Goal: Information Seeking & Learning: Learn about a topic

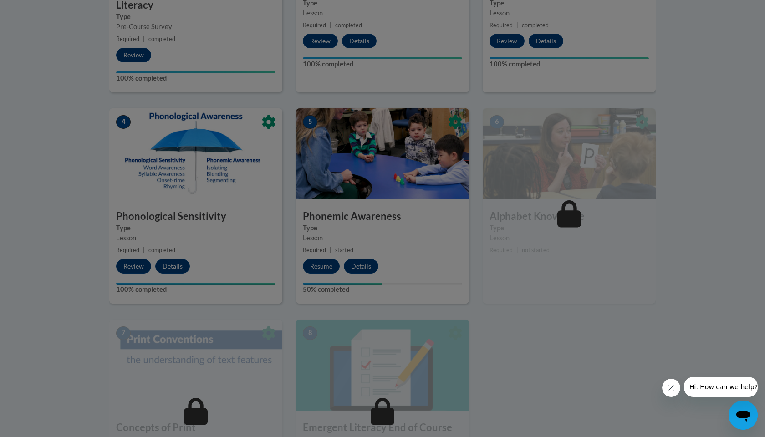
scroll to position [422, 0]
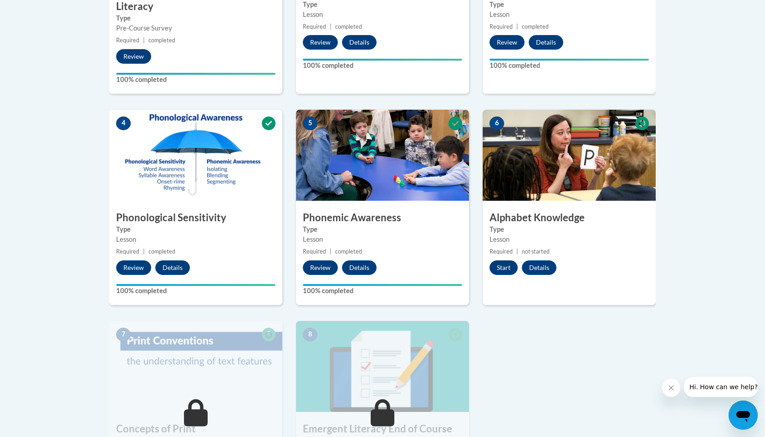
click at [504, 264] on button "Start" at bounding box center [503, 267] width 28 height 15
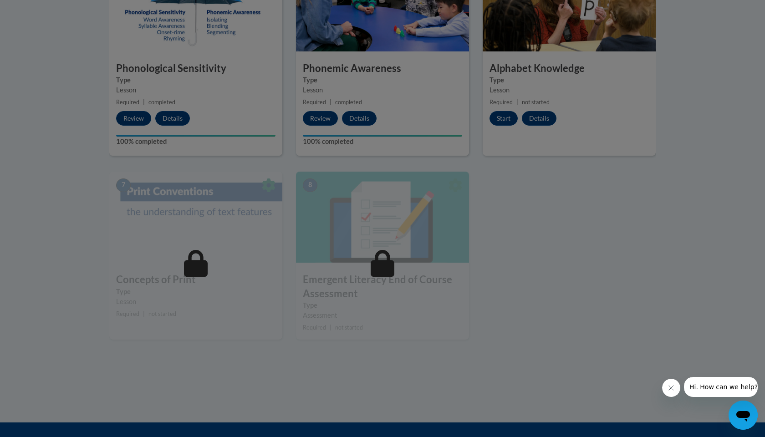
scroll to position [579, 0]
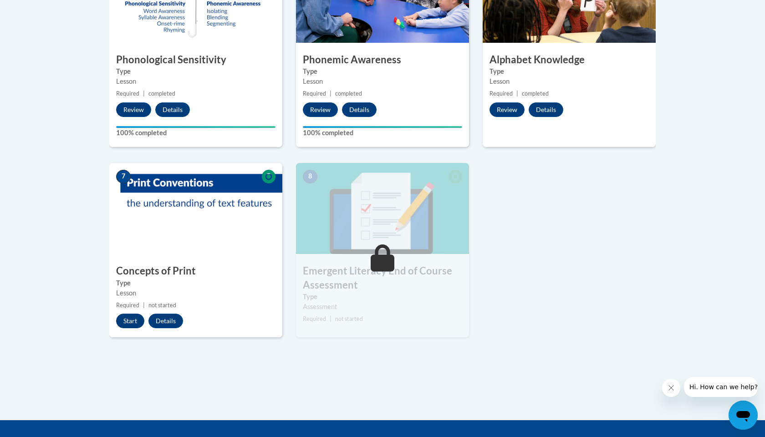
click at [129, 321] on button "Start" at bounding box center [130, 321] width 28 height 15
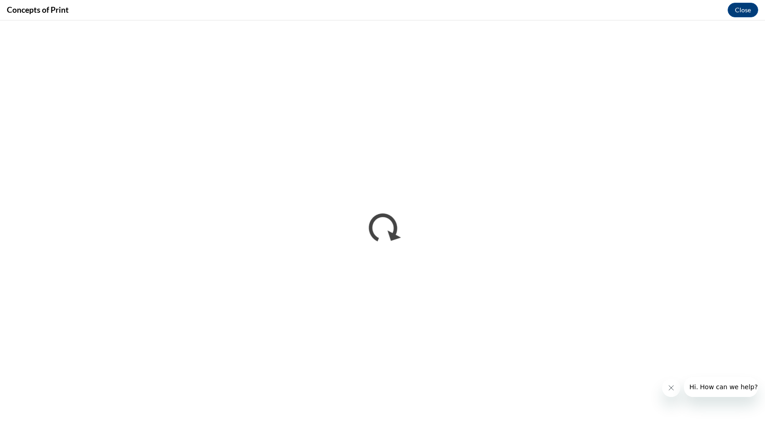
scroll to position [0, 0]
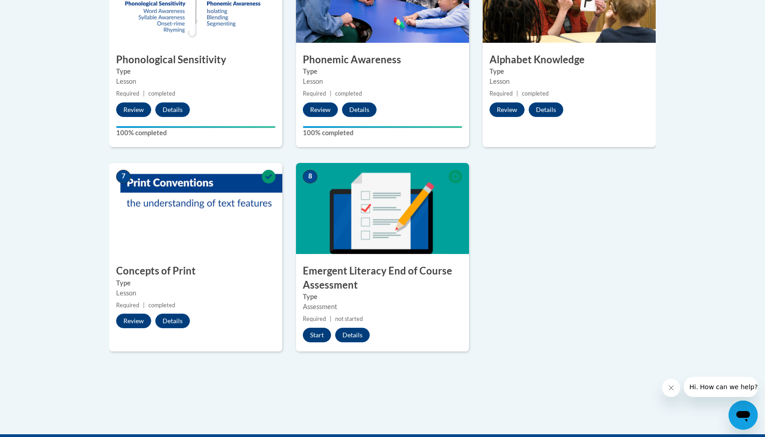
click at [315, 333] on button "Start" at bounding box center [317, 335] width 28 height 15
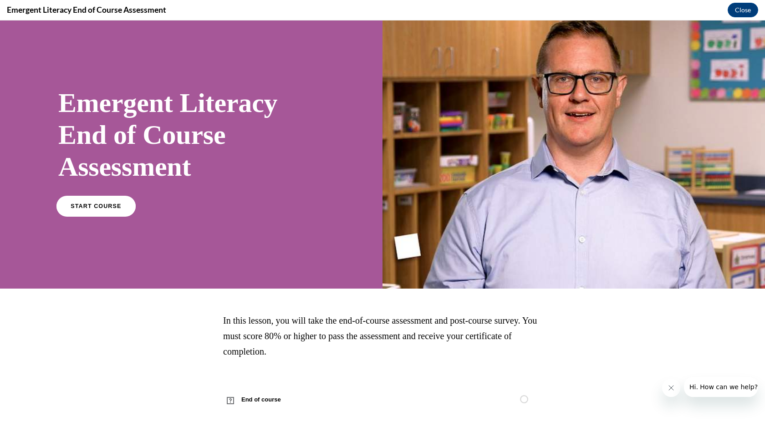
scroll to position [7, 0]
click at [110, 201] on link "START COURSE" at bounding box center [95, 206] width 79 height 21
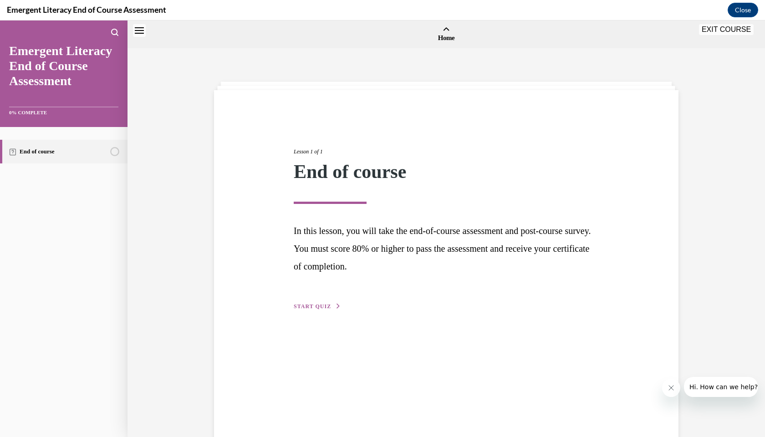
scroll to position [28, 0]
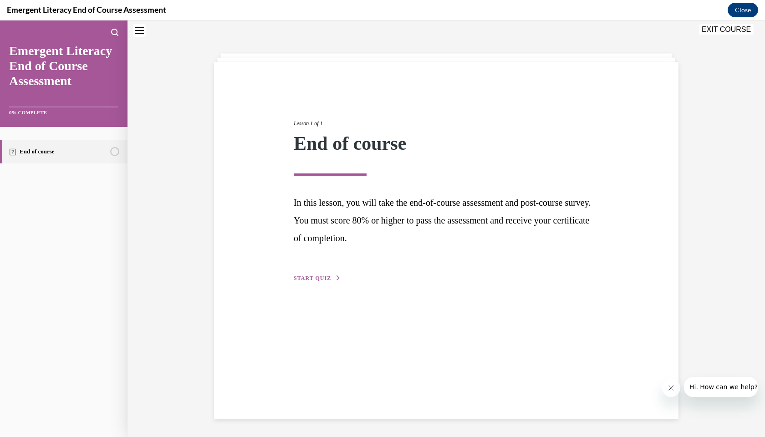
click at [325, 276] on span "START QUIZ" at bounding box center [312, 278] width 37 height 6
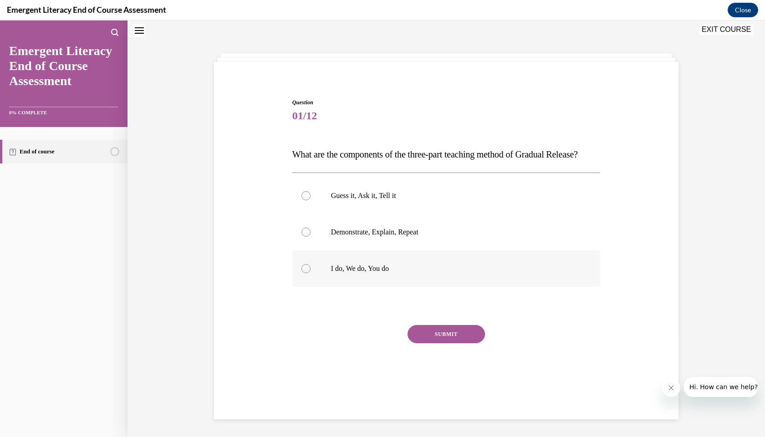
click at [304, 273] on div at bounding box center [305, 268] width 9 height 9
click at [304, 273] on input "I do, We do, You do" at bounding box center [305, 268] width 9 height 9
radio input "true"
click at [439, 343] on button "SUBMIT" at bounding box center [445, 334] width 77 height 18
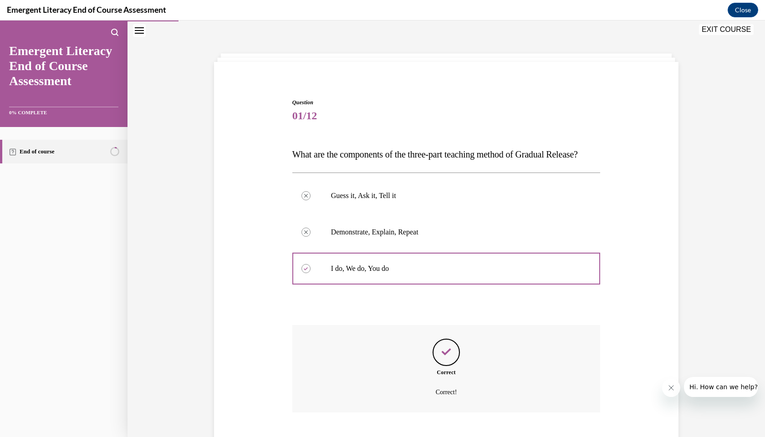
scroll to position [90, 0]
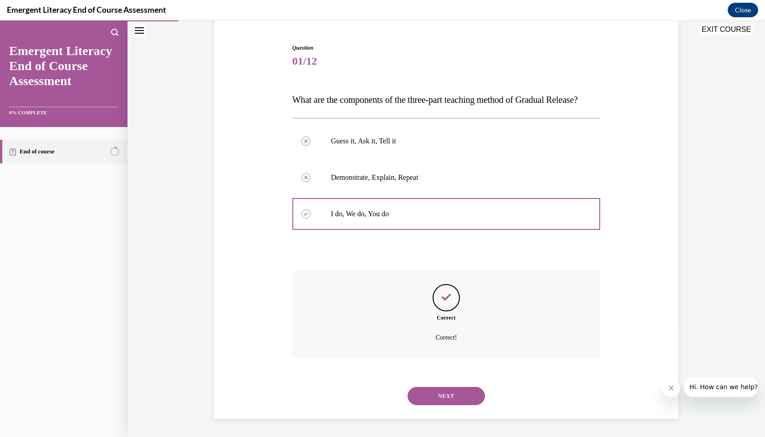
click at [442, 398] on button "NEXT" at bounding box center [445, 396] width 77 height 18
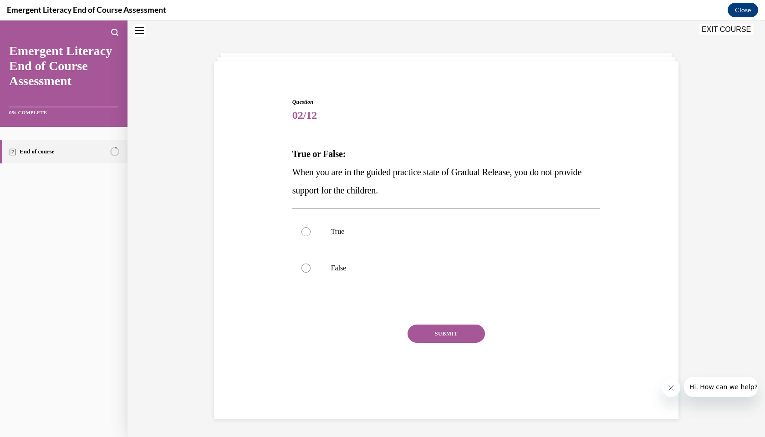
scroll to position [28, 0]
click at [308, 269] on div at bounding box center [305, 268] width 9 height 9
click at [308, 269] on input "False" at bounding box center [305, 268] width 9 height 9
radio input "true"
click at [425, 341] on button "SUBMIT" at bounding box center [445, 334] width 77 height 18
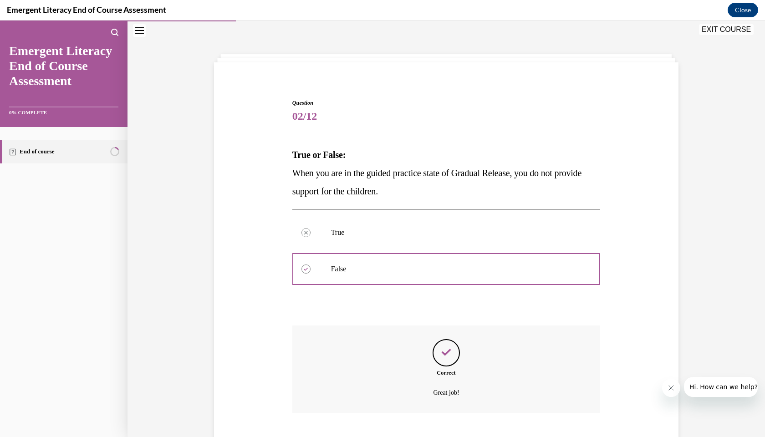
scroll to position [71, 0]
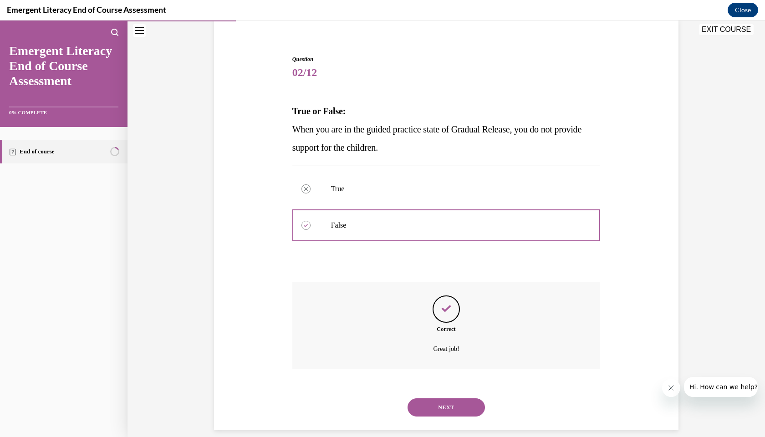
click at [428, 398] on button "NEXT" at bounding box center [445, 407] width 77 height 18
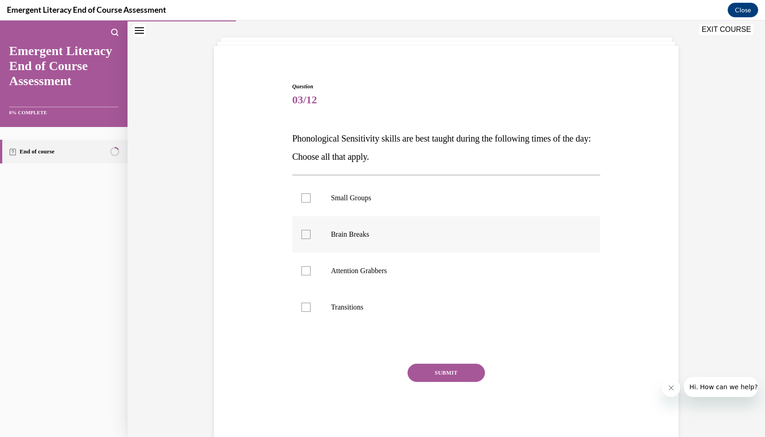
click at [305, 235] on div at bounding box center [305, 234] width 9 height 9
click at [305, 235] on input "Brain Breaks" at bounding box center [305, 234] width 9 height 9
checkbox input "true"
click at [305, 277] on label "Attention Grabbers" at bounding box center [446, 271] width 308 height 36
click at [305, 275] on input "Attention Grabbers" at bounding box center [305, 270] width 9 height 9
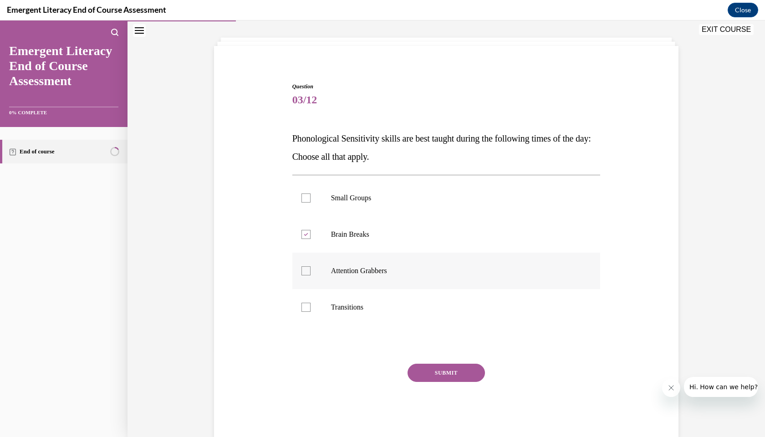
checkbox input "true"
click at [306, 306] on div at bounding box center [305, 307] width 9 height 9
click at [306, 306] on input "Transitions" at bounding box center [305, 307] width 9 height 9
checkbox input "true"
click at [427, 379] on button "SUBMIT" at bounding box center [445, 373] width 77 height 18
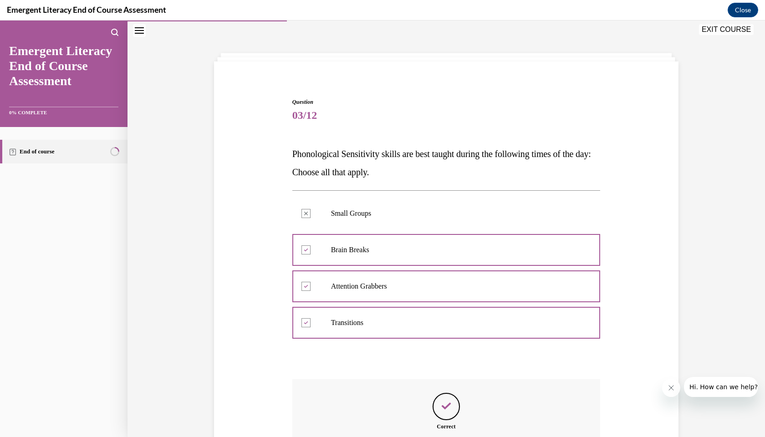
scroll to position [126, 0]
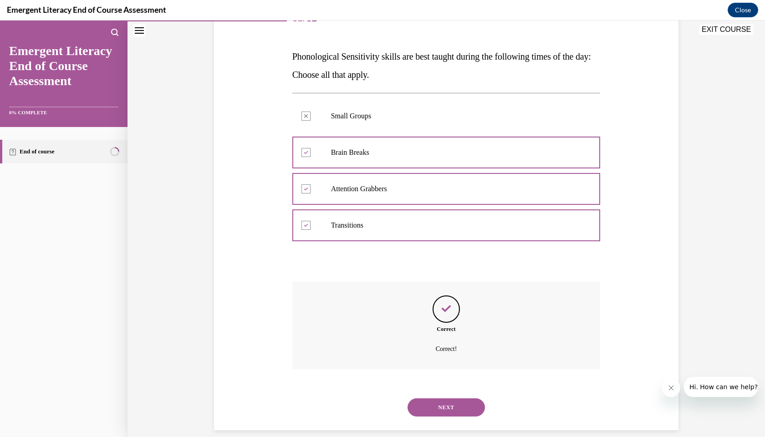
click at [441, 398] on button "NEXT" at bounding box center [445, 407] width 77 height 18
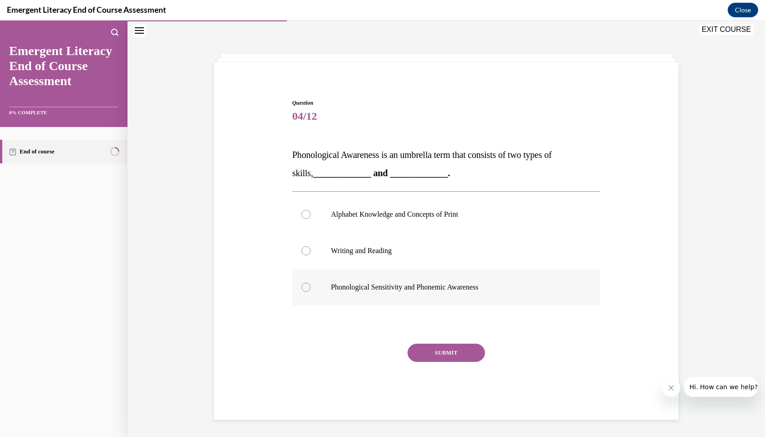
click at [304, 292] on label "Phonological Sensitivity and Phonemic Awareness" at bounding box center [446, 287] width 308 height 36
click at [304, 292] on input "Phonological Sensitivity and Phonemic Awareness" at bounding box center [305, 287] width 9 height 9
radio input "true"
click at [444, 358] on button "SUBMIT" at bounding box center [445, 353] width 77 height 18
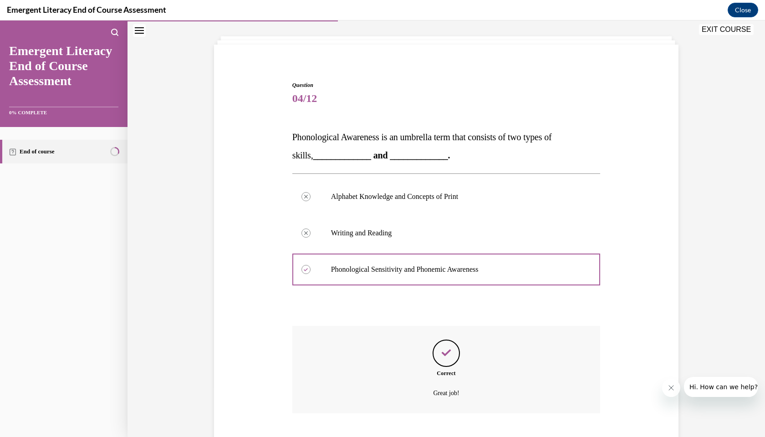
scroll to position [90, 0]
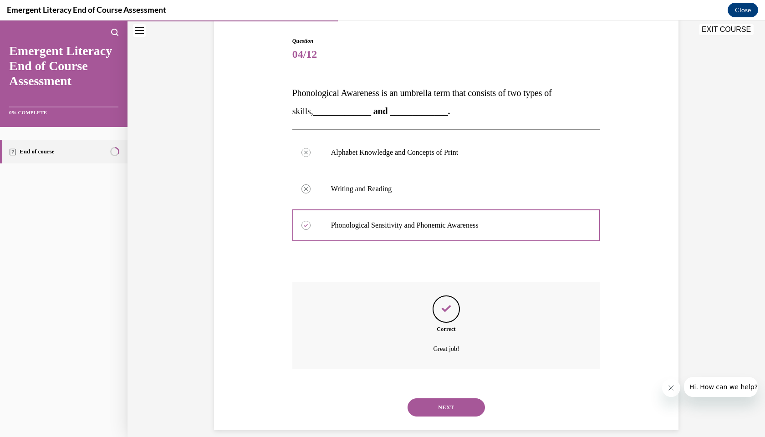
click at [446, 398] on button "NEXT" at bounding box center [445, 407] width 77 height 18
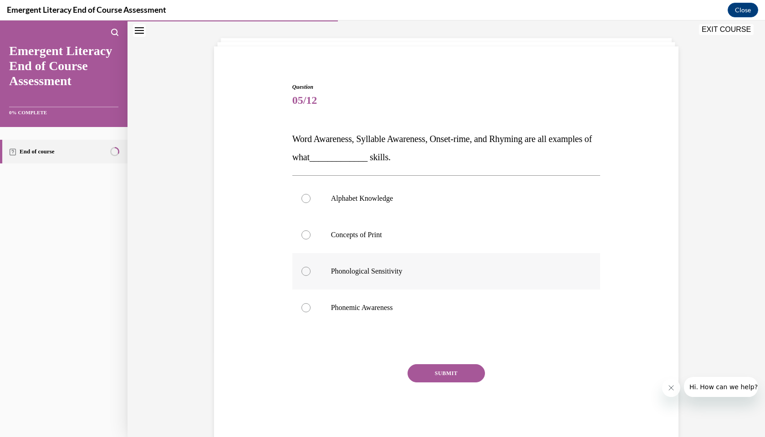
click at [307, 269] on div at bounding box center [305, 271] width 9 height 9
click at [307, 269] on input "Phonological Sensitivity" at bounding box center [305, 271] width 9 height 9
radio input "true"
click at [426, 376] on button "SUBMIT" at bounding box center [445, 373] width 77 height 18
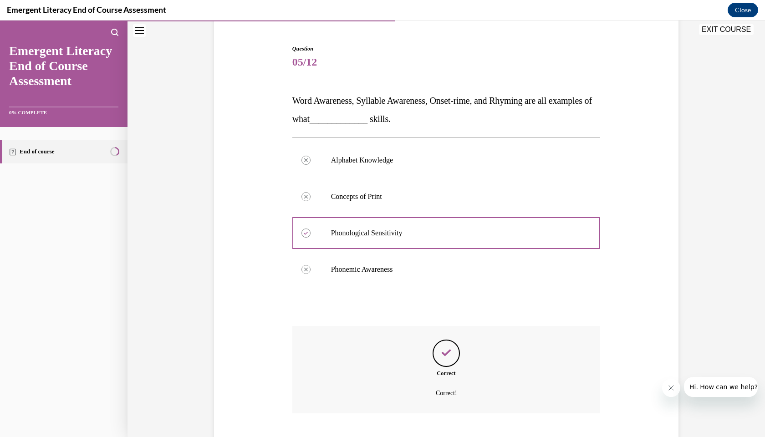
scroll to position [126, 0]
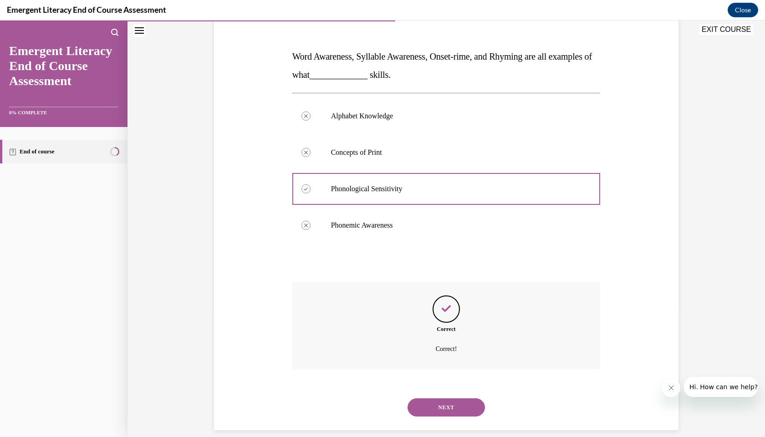
click at [442, 398] on button "NEXT" at bounding box center [445, 407] width 77 height 18
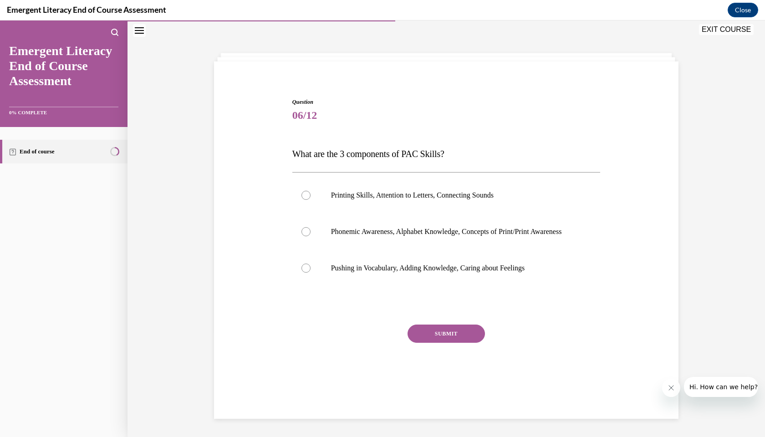
click at [307, 132] on div "Question 06/12 What are the 3 components of PAC Skills? Printing Skills, Attent…" at bounding box center [446, 248] width 308 height 301
click at [306, 138] on div "Question 06/12 What are the 3 components of PAC Skills? Printing Skills, Attent…" at bounding box center [446, 248] width 308 height 301
click at [306, 141] on div "Question 06/12 What are the 3 components of PAC Skills? Printing Skills, Attent…" at bounding box center [446, 248] width 308 height 301
click at [305, 137] on div "Question 06/12 What are the 3 components of PAC Skills? Printing Skills, Attent…" at bounding box center [446, 248] width 308 height 301
click at [347, 142] on div "Question 06/12 What are the 3 components of PAC Skills? Printing Skills, Attent…" at bounding box center [446, 248] width 308 height 301
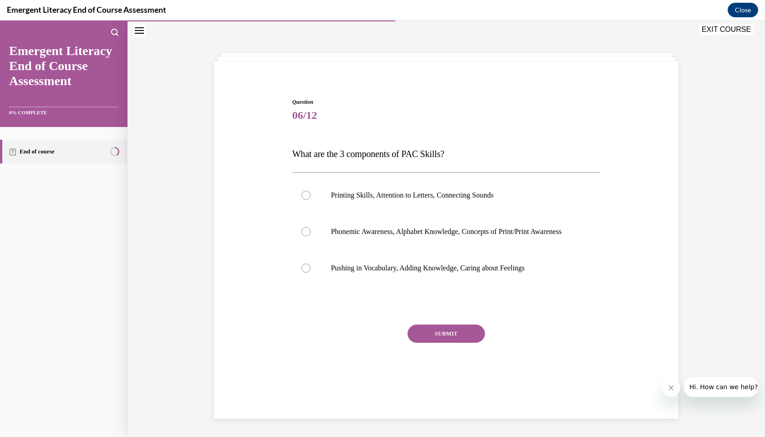
click at [307, 139] on div "Question 06/12 What are the 3 components of PAC Skills? Printing Skills, Attent…" at bounding box center [446, 248] width 308 height 301
click at [354, 136] on div "Question 06/12 What are the 3 components of PAC Skills? Printing Skills, Attent…" at bounding box center [446, 248] width 308 height 301
click at [360, 229] on p "Phonemic Awareness, Alphabet Knowledge, Concepts of Print/Print Awareness" at bounding box center [454, 231] width 247 height 9
click at [310, 229] on input "Phonemic Awareness, Alphabet Knowledge, Concepts of Print/Print Awareness" at bounding box center [305, 231] width 9 height 9
radio input "true"
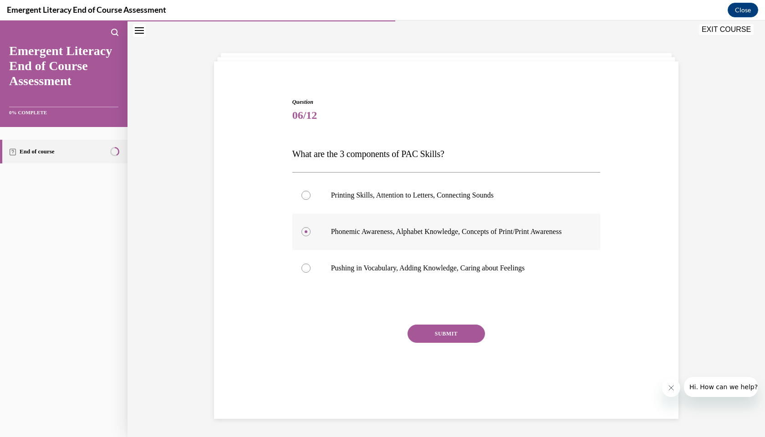
click at [447, 236] on p "Phonemic Awareness, Alphabet Knowledge, Concepts of Print/Print Awareness" at bounding box center [454, 231] width 247 height 9
click at [310, 236] on input "Phonemic Awareness, Alphabet Knowledge, Concepts of Print/Print Awareness" at bounding box center [305, 231] width 9 height 9
click at [442, 311] on div at bounding box center [446, 305] width 308 height 11
click at [442, 236] on p "Phonemic Awareness, Alphabet Knowledge, Concepts of Print/Print Awareness" at bounding box center [454, 231] width 247 height 9
click at [310, 236] on input "Phonemic Awareness, Alphabet Knowledge, Concepts of Print/Print Awareness" at bounding box center [305, 231] width 9 height 9
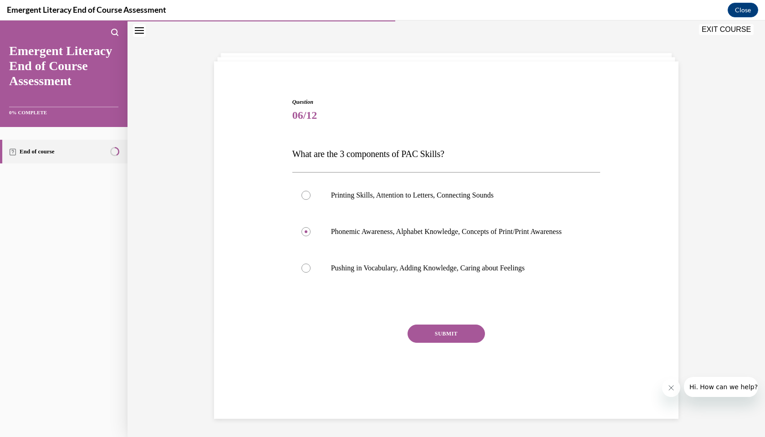
click at [435, 311] on div at bounding box center [446, 305] width 308 height 11
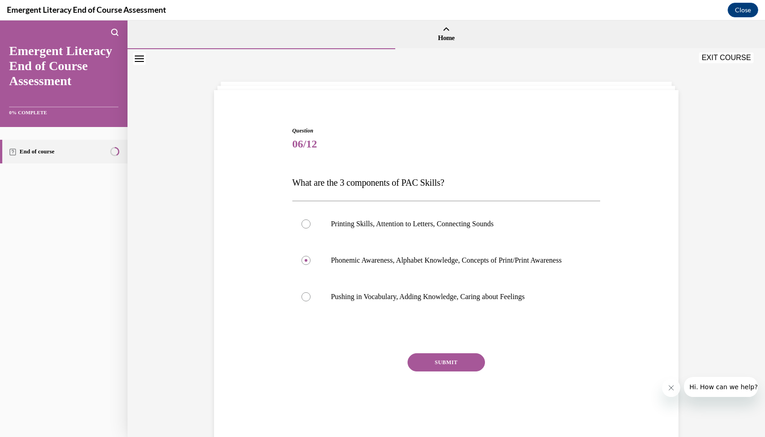
scroll to position [0, 0]
click at [436, 369] on button "SUBMIT" at bounding box center [445, 362] width 77 height 18
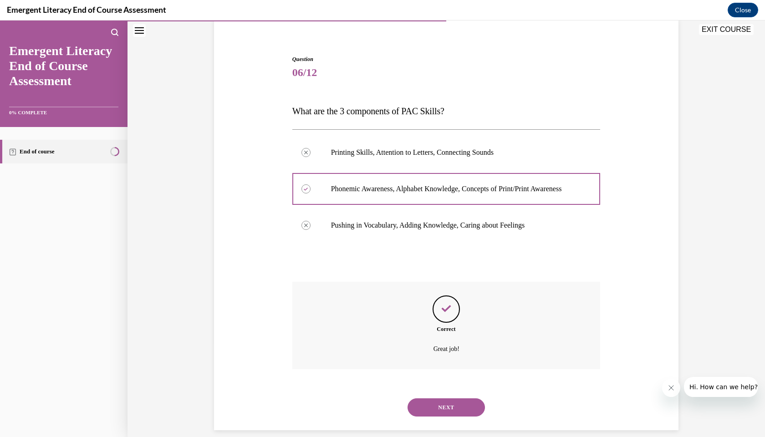
scroll to position [81, 0]
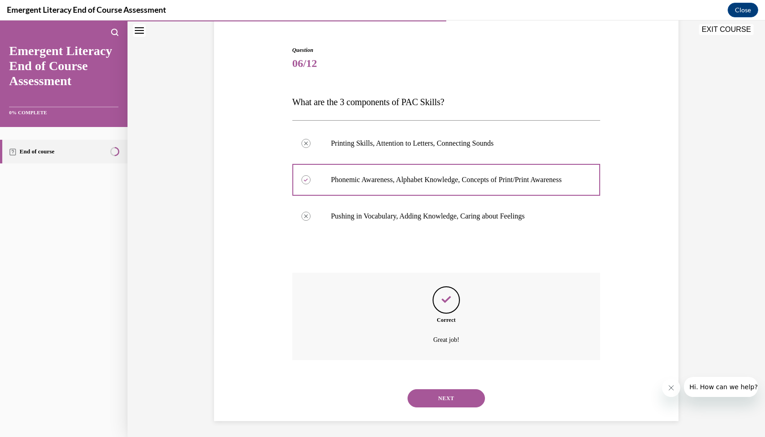
click at [432, 393] on button "NEXT" at bounding box center [445, 398] width 77 height 18
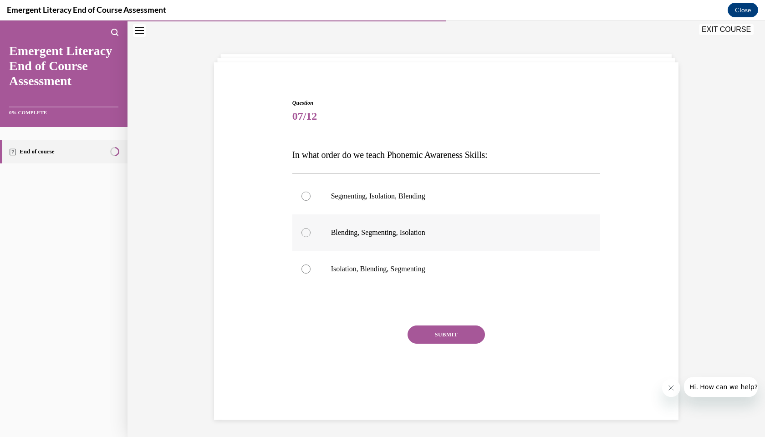
click at [406, 235] on p "Blending, Segmenting, Isolation" at bounding box center [454, 232] width 247 height 9
click at [310, 235] on input "Blending, Segmenting, Isolation" at bounding box center [305, 232] width 9 height 9
radio input "true"
click at [432, 338] on button "SUBMIT" at bounding box center [445, 334] width 77 height 18
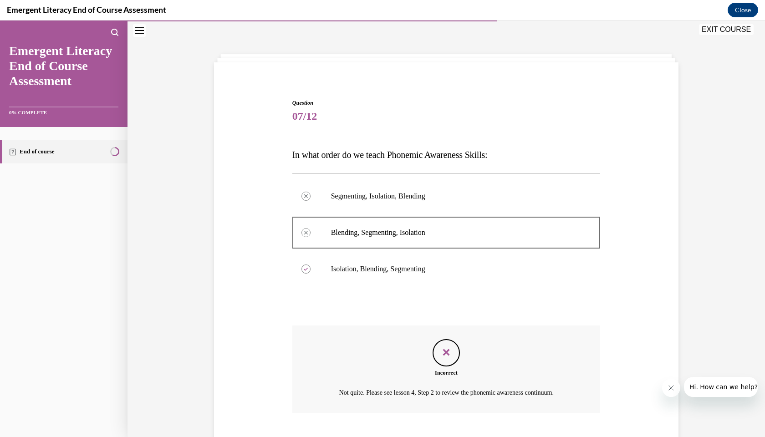
scroll to position [71, 0]
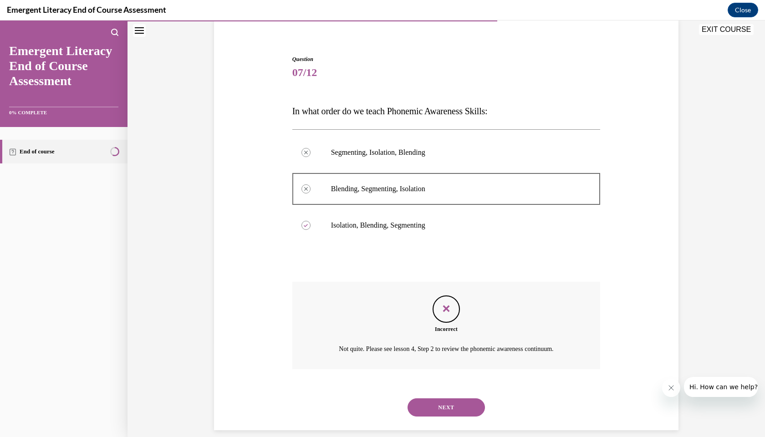
click at [439, 398] on button "NEXT" at bounding box center [445, 407] width 77 height 18
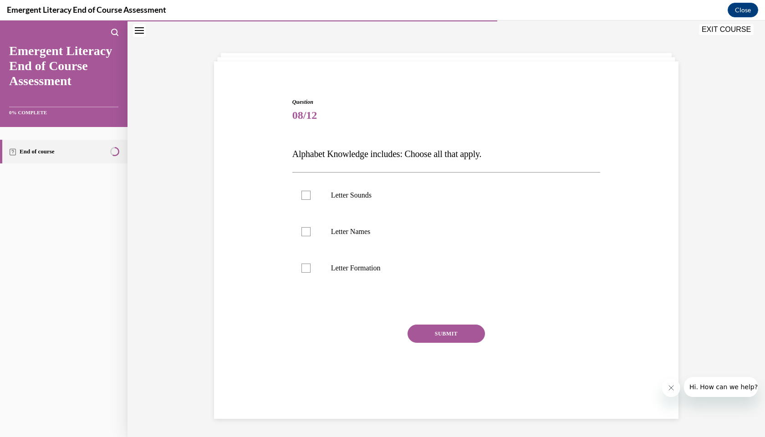
scroll to position [29, 0]
click at [306, 194] on div at bounding box center [305, 195] width 9 height 9
click at [306, 194] on input "Letter Sounds" at bounding box center [305, 195] width 9 height 9
checkbox input "true"
click at [306, 229] on div at bounding box center [305, 231] width 9 height 9
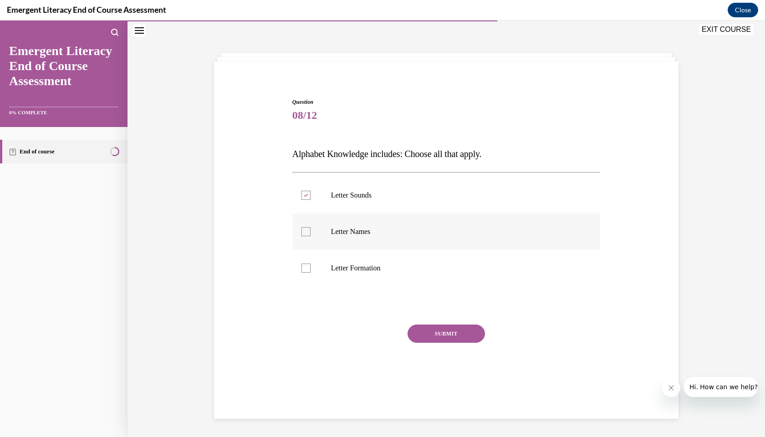
click at [306, 229] on input "Letter Names" at bounding box center [305, 231] width 9 height 9
checkbox input "true"
click at [304, 269] on div at bounding box center [305, 268] width 9 height 9
click at [304, 269] on input "Letter Formation" at bounding box center [305, 268] width 9 height 9
checkbox input "true"
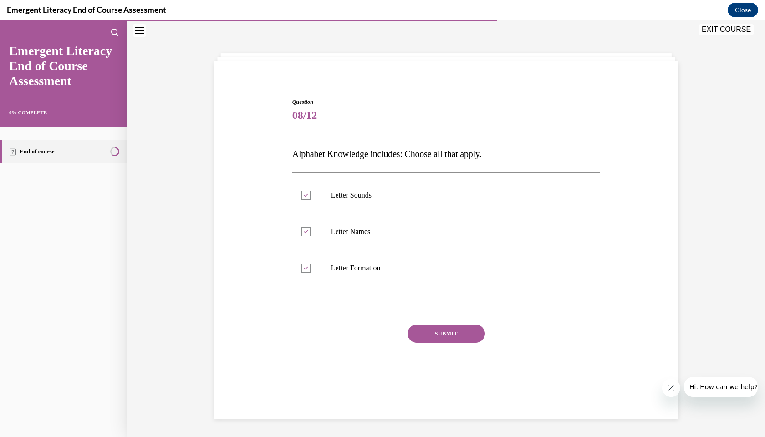
click at [433, 330] on button "SUBMIT" at bounding box center [445, 334] width 77 height 18
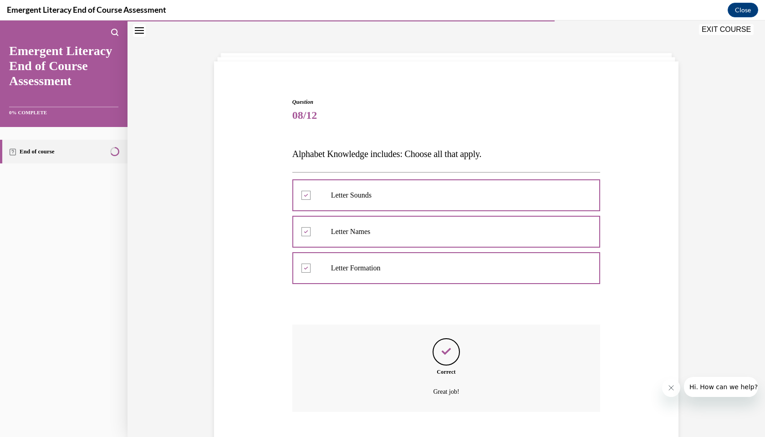
scroll to position [71, 0]
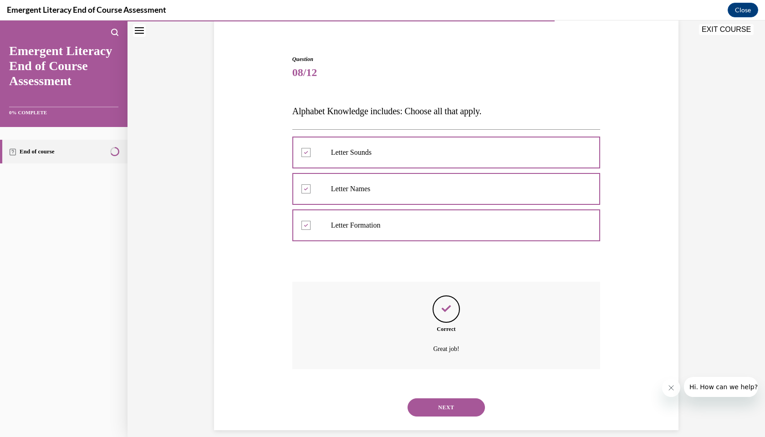
click at [440, 398] on button "NEXT" at bounding box center [445, 407] width 77 height 18
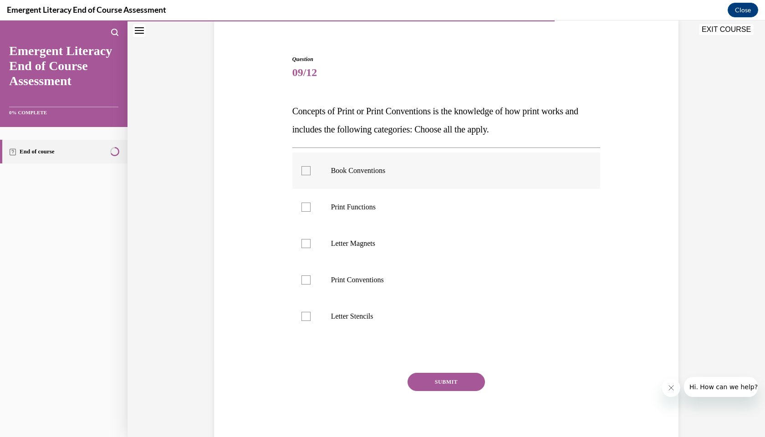
click at [304, 171] on div at bounding box center [305, 170] width 9 height 9
click at [304, 171] on input "Book Conventions" at bounding box center [305, 170] width 9 height 9
checkbox input "true"
click at [306, 207] on div at bounding box center [305, 207] width 9 height 9
click at [306, 207] on input "Print Functions" at bounding box center [305, 207] width 9 height 9
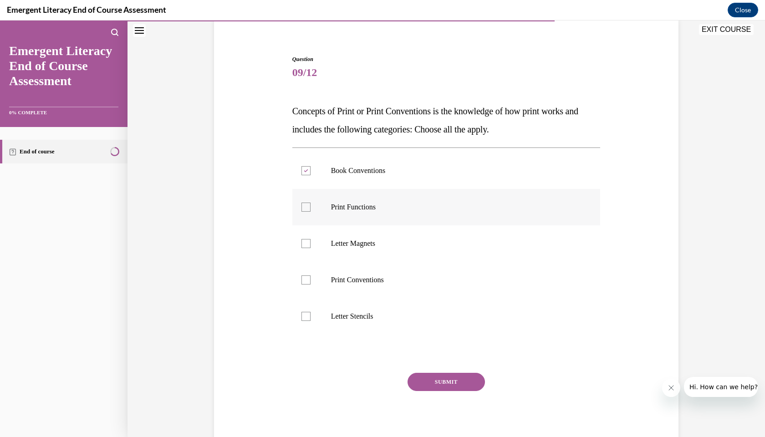
checkbox input "true"
click at [305, 280] on div at bounding box center [305, 279] width 9 height 9
click at [305, 280] on input "Print Conventions" at bounding box center [305, 279] width 9 height 9
checkbox input "true"
click at [452, 376] on button "SUBMIT" at bounding box center [445, 382] width 77 height 18
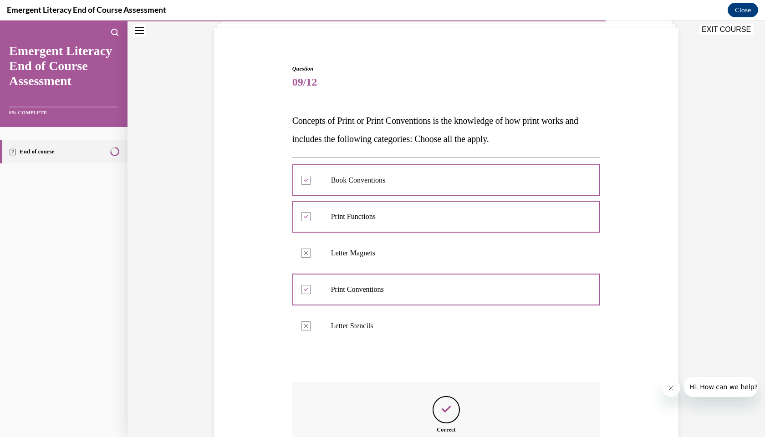
scroll to position [163, 0]
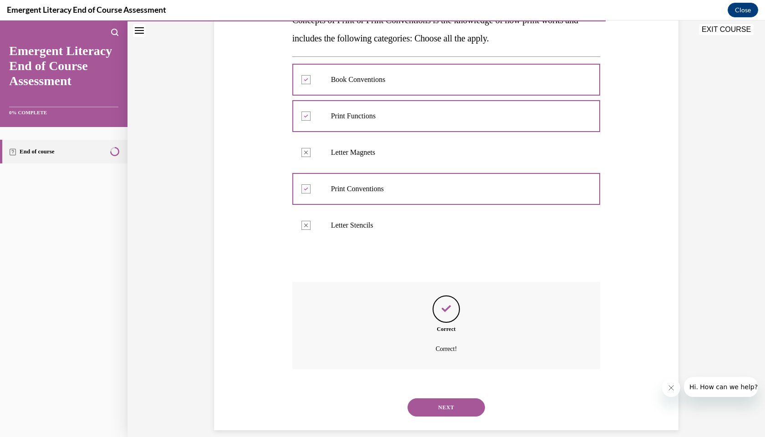
click at [439, 398] on button "NEXT" at bounding box center [445, 407] width 77 height 18
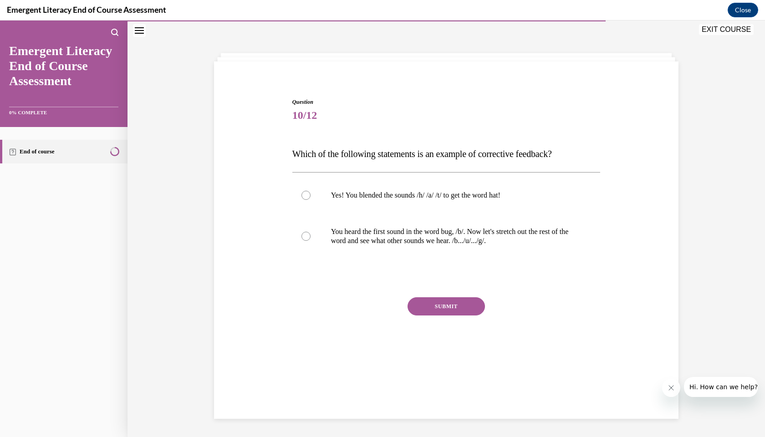
scroll to position [28, 0]
click at [310, 236] on div at bounding box center [305, 237] width 9 height 9
click at [310, 236] on input "You heard the first sound in the word bug, /b/. Now let's stretch out the rest …" at bounding box center [305, 237] width 9 height 9
radio input "true"
click at [425, 309] on button "SUBMIT" at bounding box center [445, 307] width 77 height 18
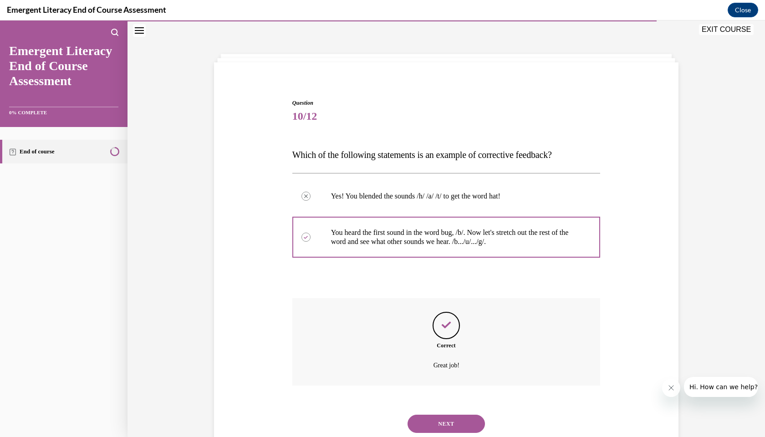
scroll to position [44, 0]
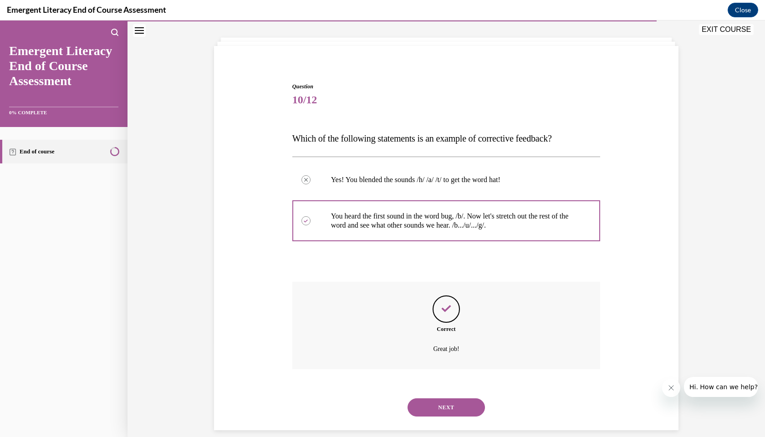
click at [430, 398] on button "NEXT" at bounding box center [445, 407] width 77 height 18
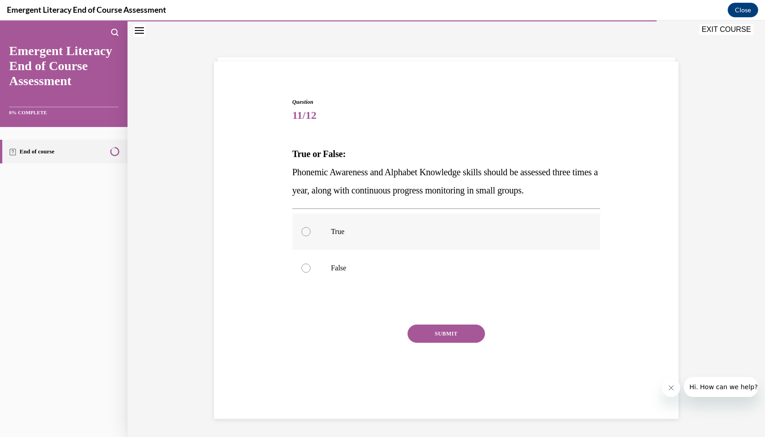
click at [304, 218] on label "True" at bounding box center [446, 231] width 308 height 36
click at [304, 227] on input "True" at bounding box center [305, 231] width 9 height 9
radio input "true"
click at [435, 316] on div "Question 11/12 True or False: Phonemic Awareness and Alphabet Knowledge skills …" at bounding box center [446, 248] width 308 height 301
click at [449, 321] on div "Question 11/12 True or False: Phonemic Awareness and Alphabet Knowledge skills …" at bounding box center [446, 248] width 308 height 301
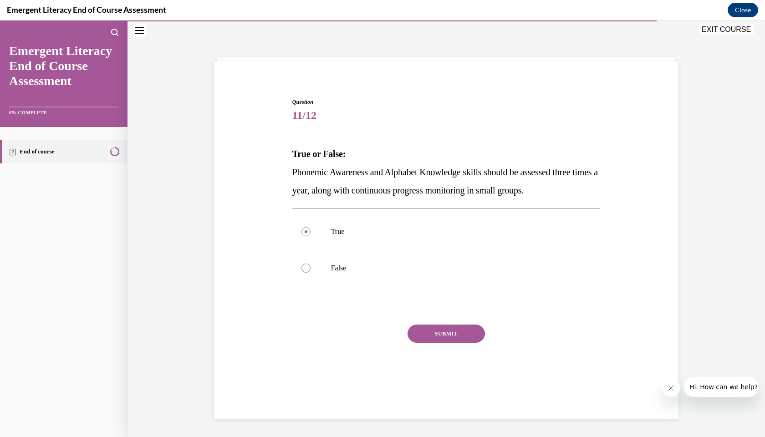
click at [449, 321] on div "Question 11/12 True or False: Phonemic Awareness and Alphabet Knowledge skills …" at bounding box center [446, 248] width 308 height 301
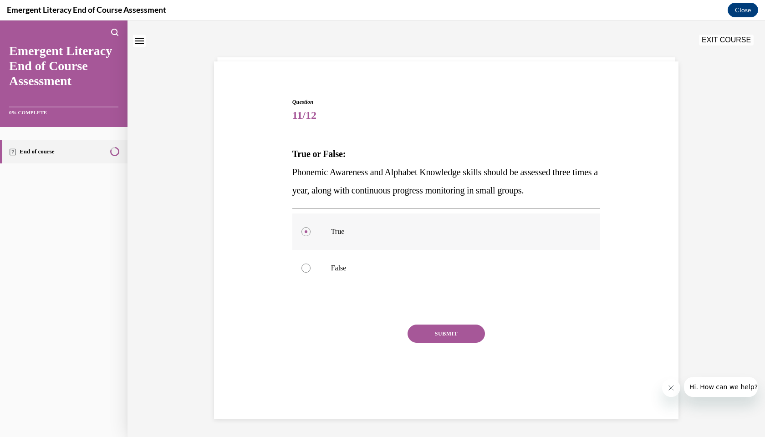
scroll to position [0, 0]
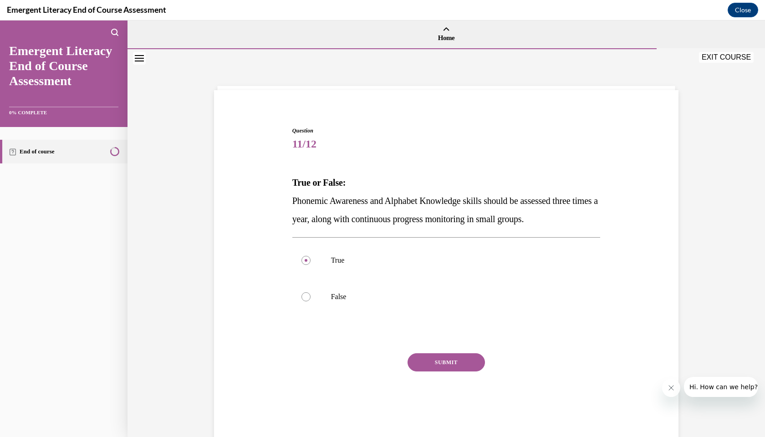
click at [439, 363] on button "SUBMIT" at bounding box center [445, 362] width 77 height 18
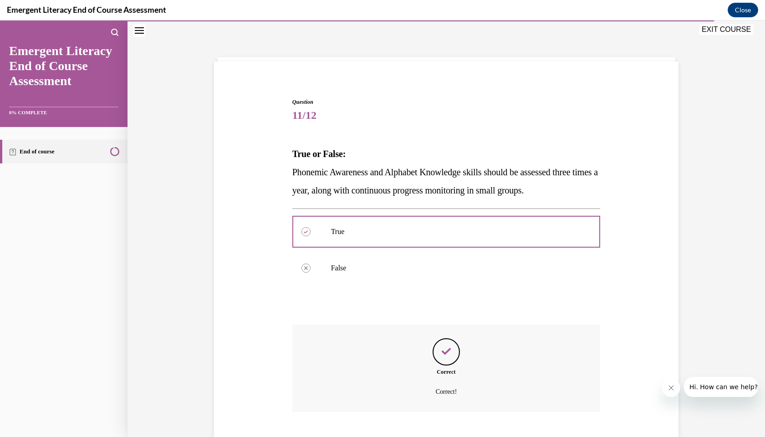
scroll to position [71, 0]
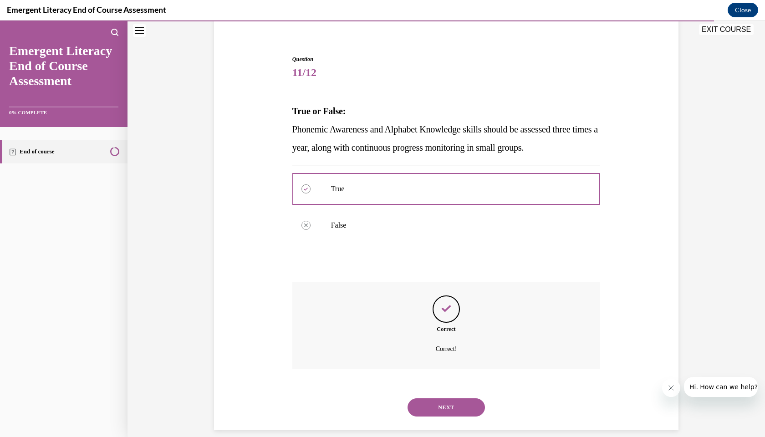
click at [438, 398] on button "NEXT" at bounding box center [445, 407] width 77 height 18
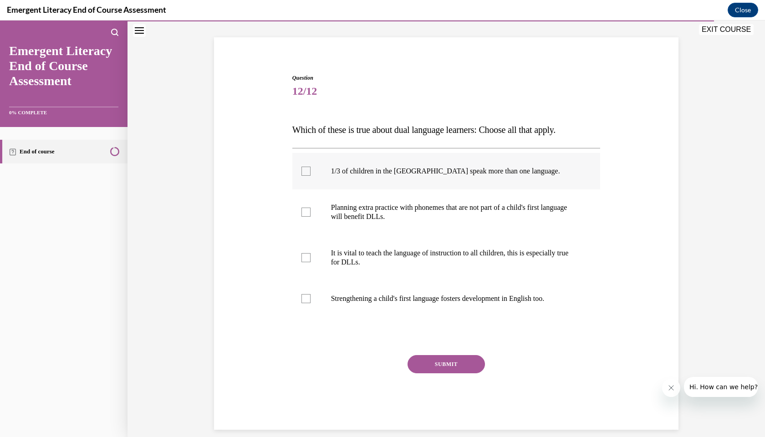
click at [308, 153] on label "1/3 of children in the [GEOGRAPHIC_DATA] speak more than one language." at bounding box center [446, 171] width 308 height 36
click at [308, 167] on input "1/3 of children in the [GEOGRAPHIC_DATA] speak more than one language." at bounding box center [305, 171] width 9 height 9
checkbox input "true"
click at [305, 192] on label "Planning extra practice with phonemes that are not part of a child's first lang…" at bounding box center [446, 212] width 308 height 46
click at [305, 208] on input "Planning extra practice with phonemes that are not part of a child's first lang…" at bounding box center [305, 212] width 9 height 9
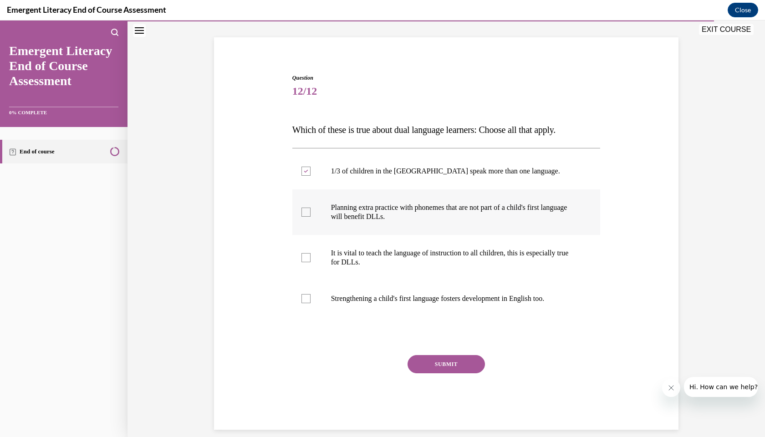
checkbox input "true"
click at [305, 241] on label "It is vital to teach the language of instruction to all children, this is espec…" at bounding box center [446, 258] width 308 height 46
click at [305, 253] on input "It is vital to teach the language of instruction to all children, this is espec…" at bounding box center [305, 257] width 9 height 9
checkbox input "true"
click at [430, 338] on div at bounding box center [446, 335] width 308 height 11
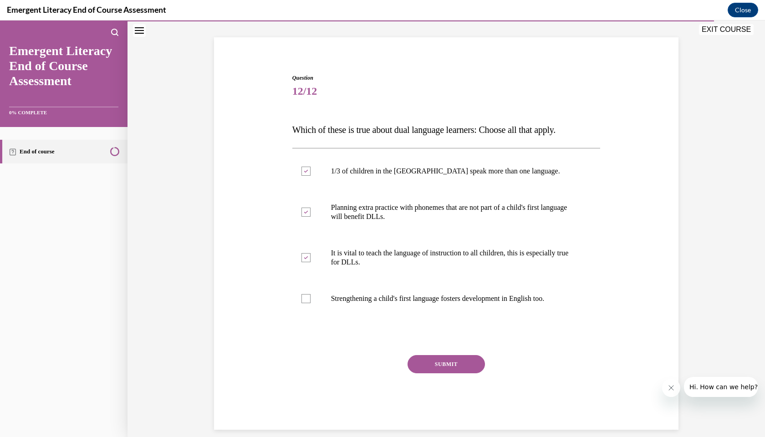
click at [430, 350] on div "Question 12/12 Which of these is true about dual language learners: Choose all …" at bounding box center [446, 252] width 308 height 356
click at [450, 362] on button "SUBMIT" at bounding box center [445, 364] width 77 height 18
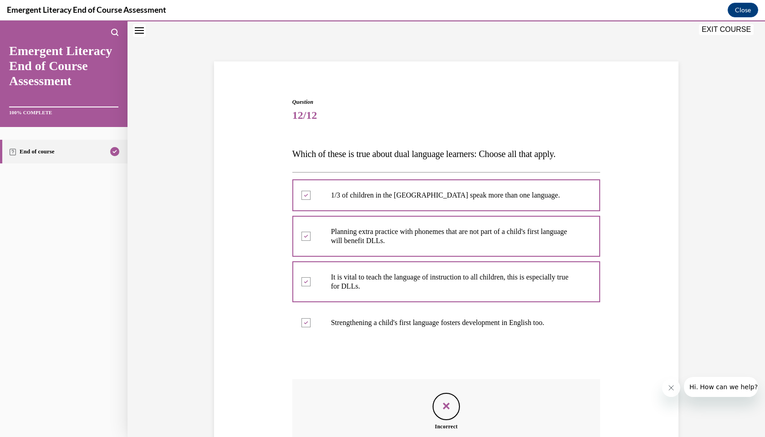
scroll to position [137, 0]
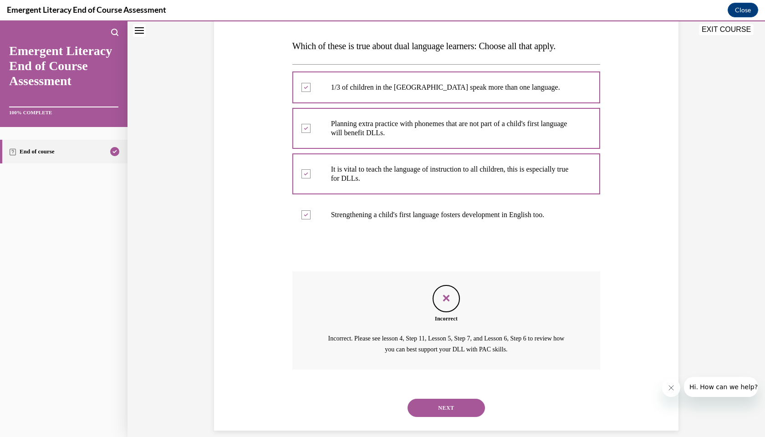
click at [435, 399] on button "NEXT" at bounding box center [445, 408] width 77 height 18
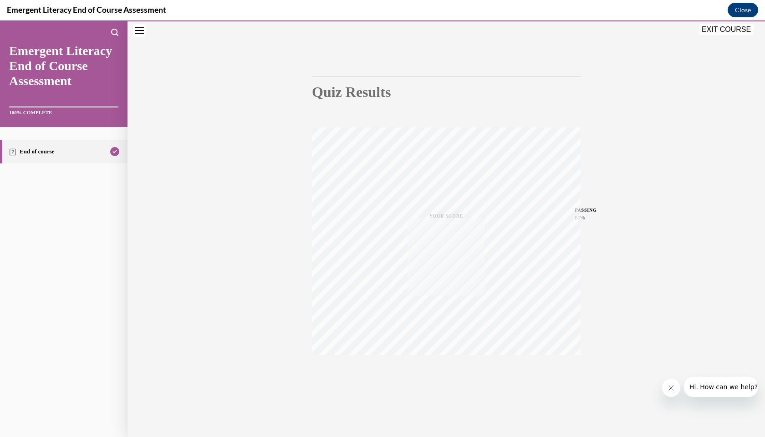
scroll to position [50, 0]
click at [720, 30] on button "EXIT COURSE" at bounding box center [726, 29] width 55 height 11
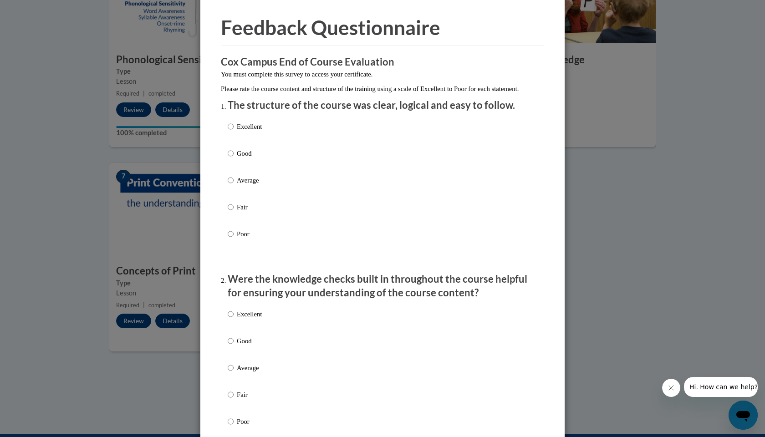
scroll to position [30, 0]
click at [230, 131] on input "Excellent" at bounding box center [231, 126] width 6 height 10
radio input "true"
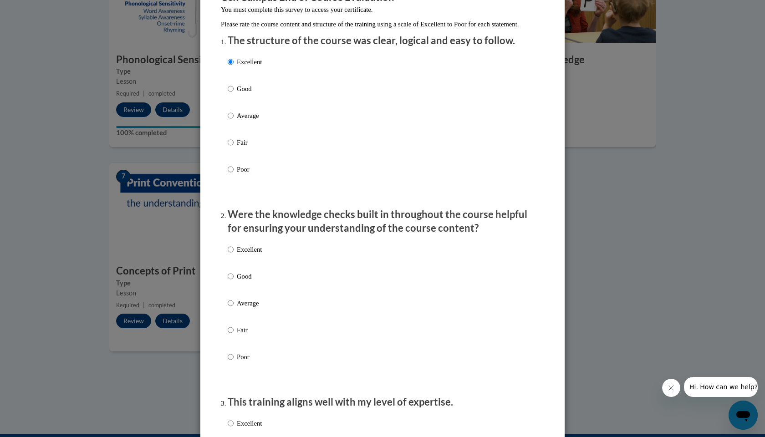
scroll to position [106, 0]
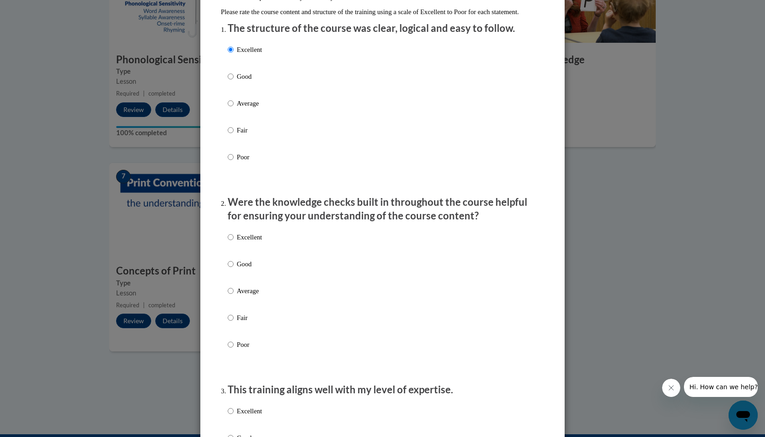
click at [229, 242] on input "Excellent" at bounding box center [231, 237] width 6 height 10
radio input "true"
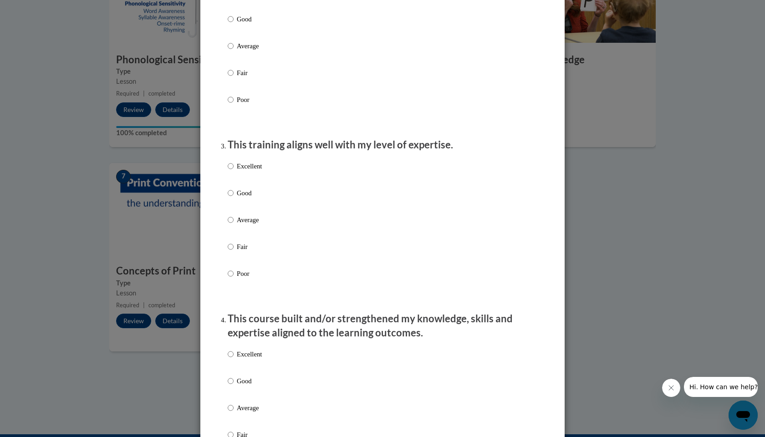
scroll to position [380, 0]
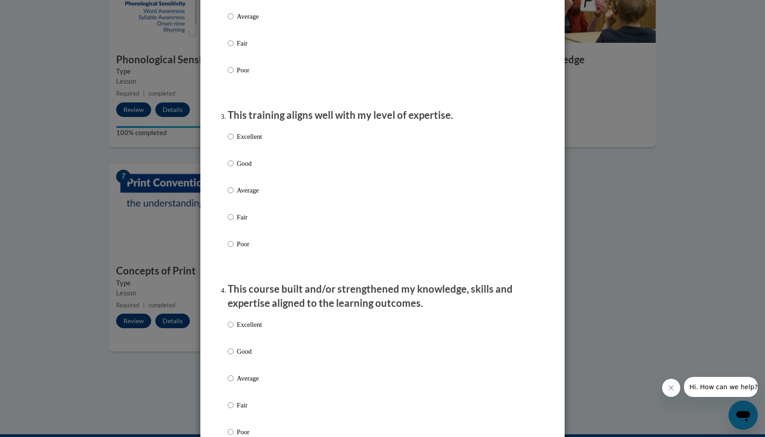
click at [232, 141] on input "Excellent" at bounding box center [231, 137] width 6 height 10
radio input "true"
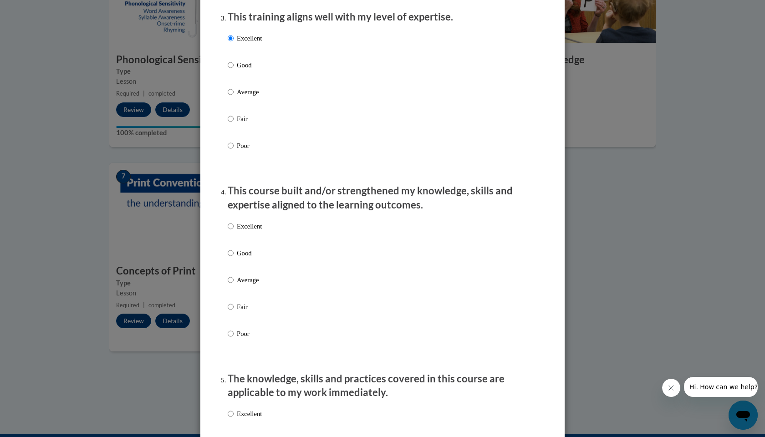
scroll to position [522, 0]
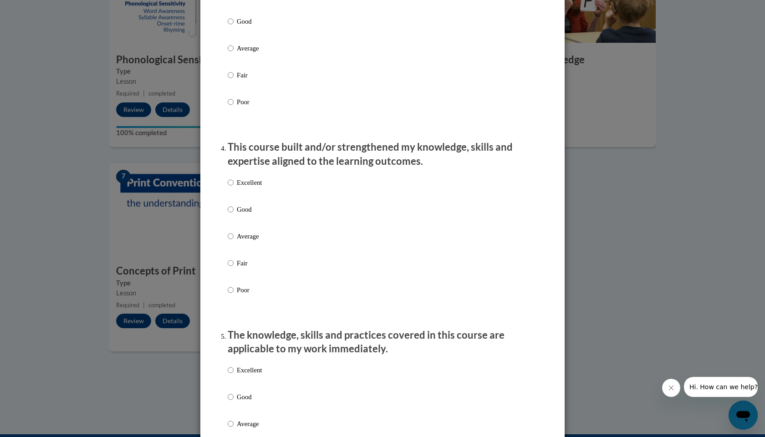
click at [229, 186] on input "Excellent" at bounding box center [231, 183] width 6 height 10
radio input "true"
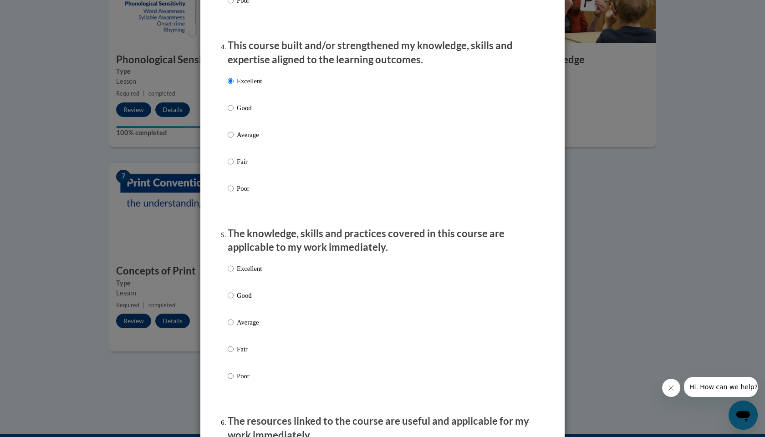
scroll to position [651, 0]
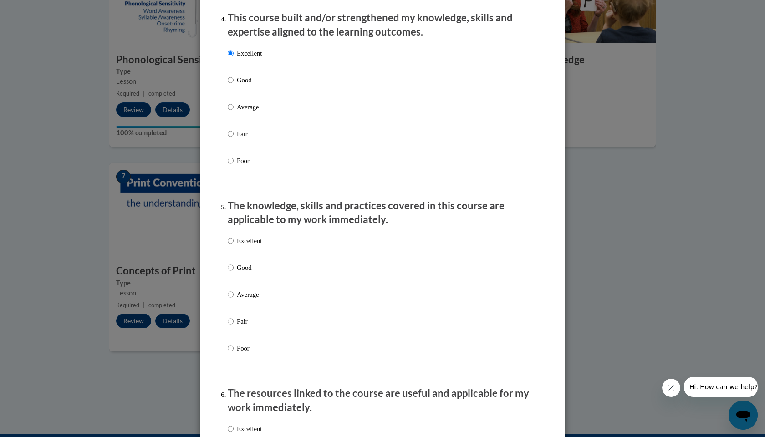
click at [230, 244] on input "Excellent" at bounding box center [231, 241] width 6 height 10
radio input "true"
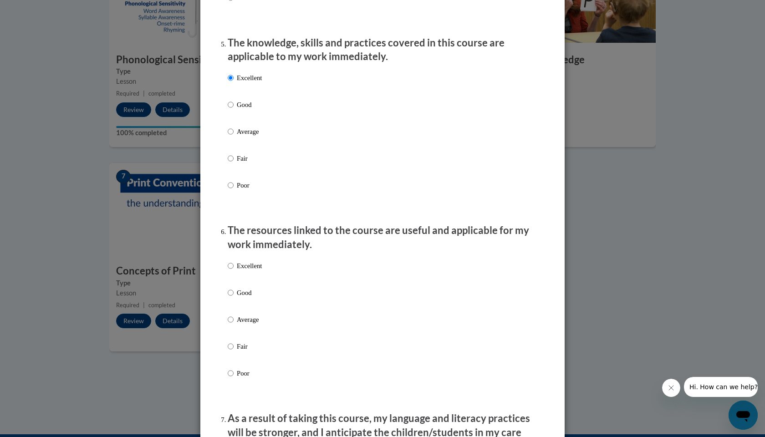
scroll to position [852, 0]
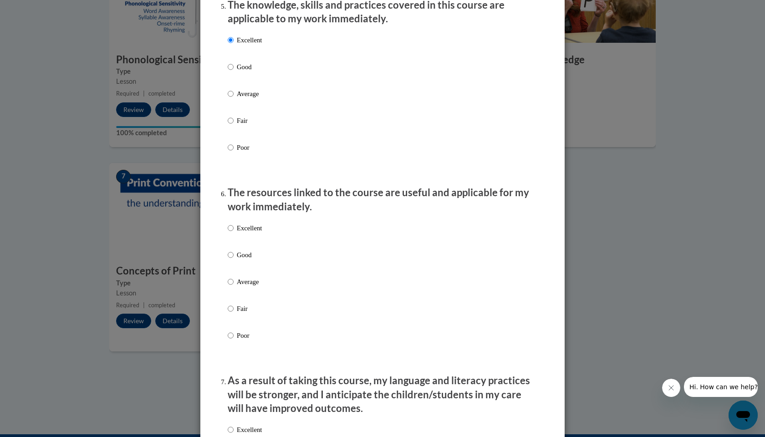
click at [230, 229] on input "Excellent" at bounding box center [231, 228] width 6 height 10
radio input "true"
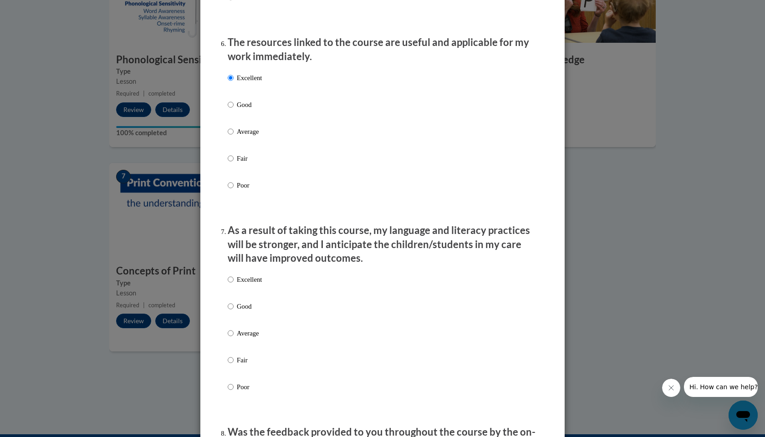
click at [231, 279] on input "Excellent" at bounding box center [231, 279] width 6 height 10
radio input "true"
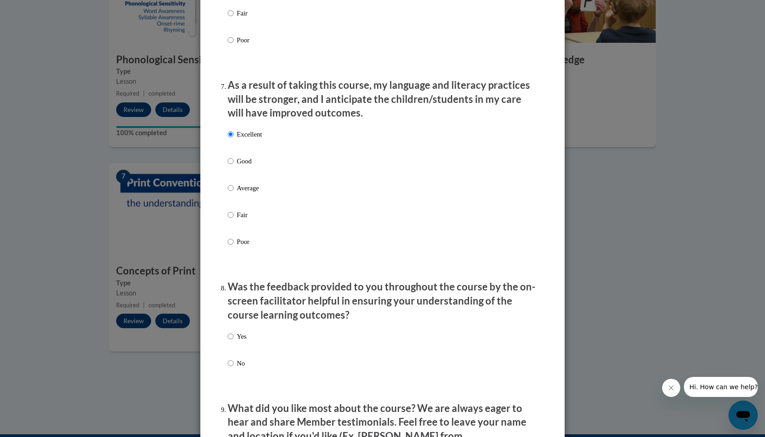
scroll to position [1153, 0]
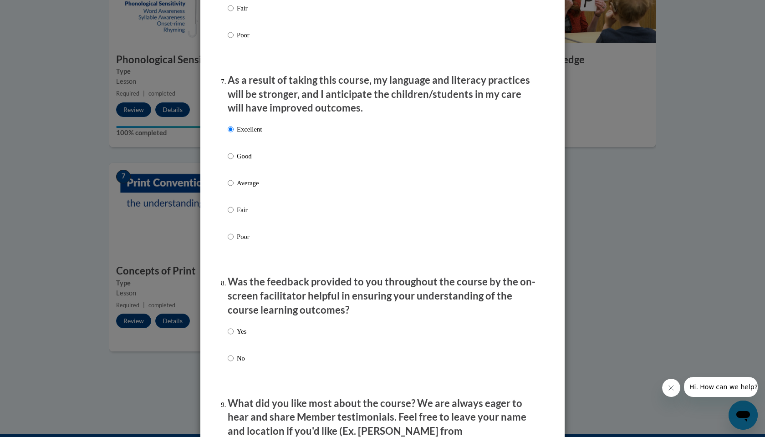
click at [230, 330] on input "Yes" at bounding box center [231, 331] width 6 height 10
radio input "true"
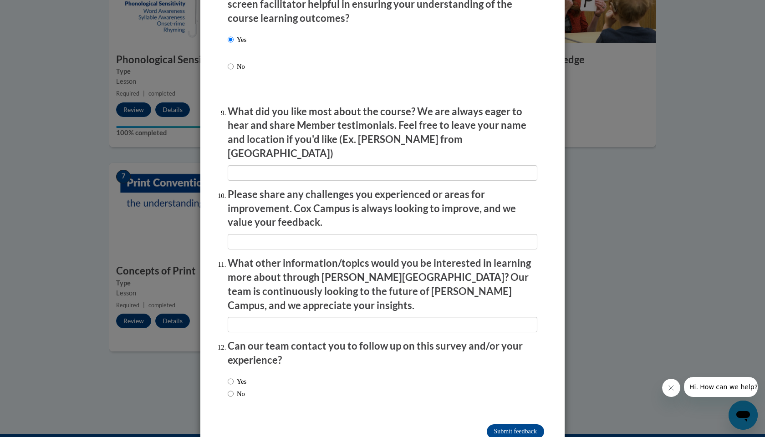
scroll to position [1444, 0]
click at [493, 425] on input "Submit feedback" at bounding box center [515, 432] width 57 height 15
